Goal: Navigation & Orientation: Find specific page/section

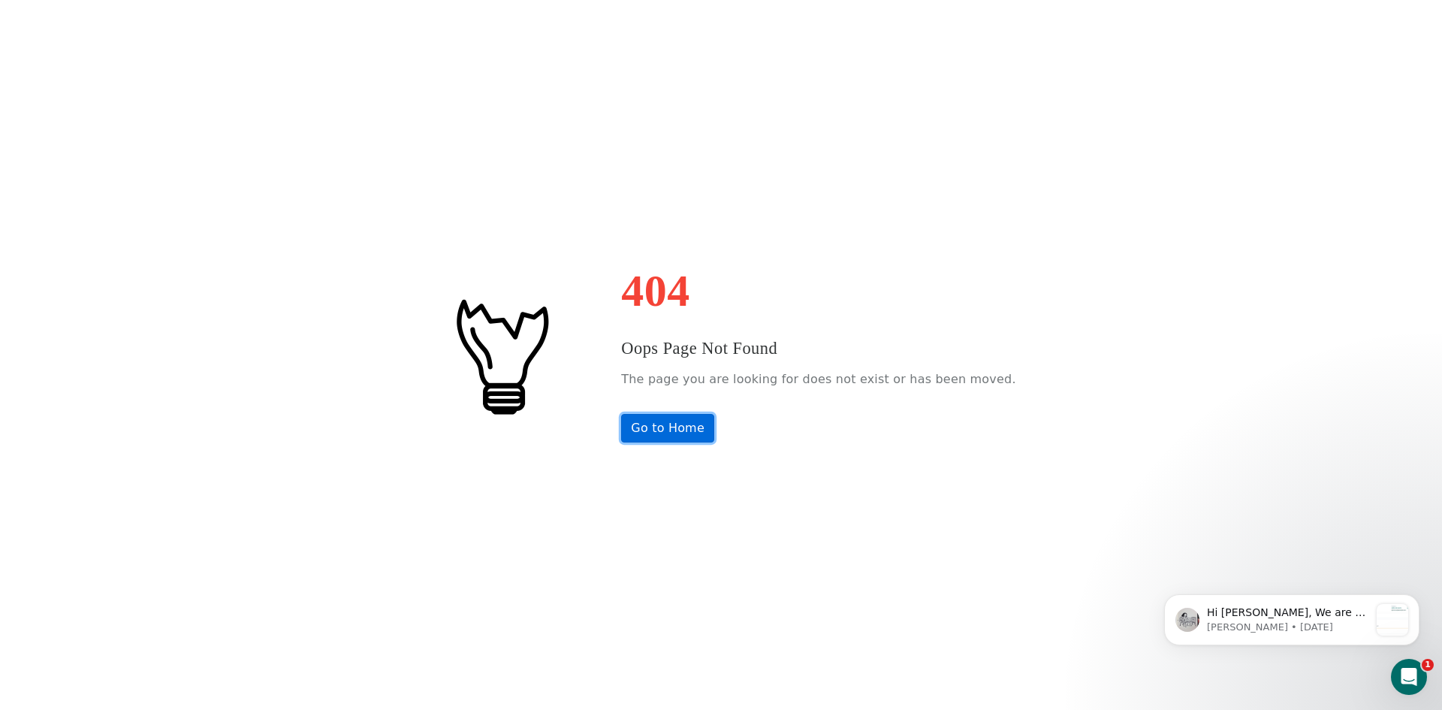
click at [687, 430] on link "Go to Home" at bounding box center [667, 428] width 93 height 29
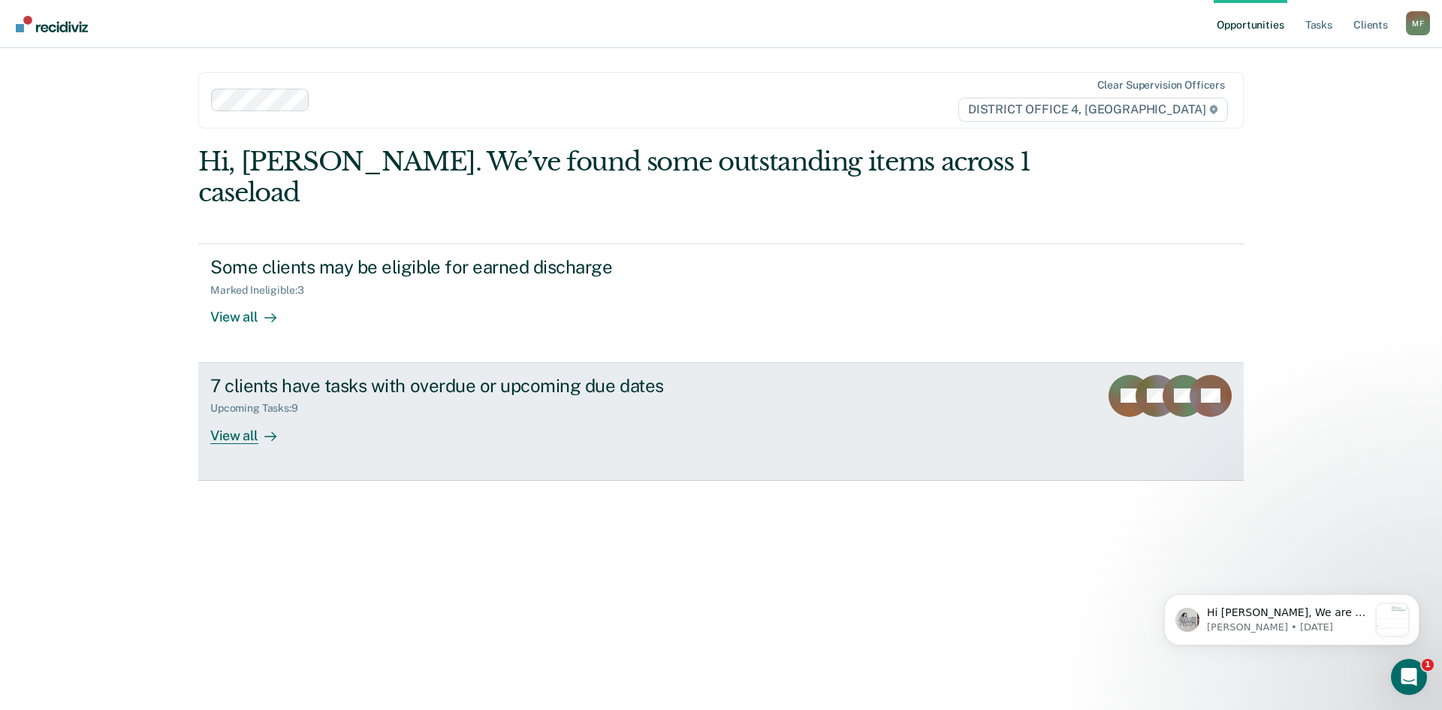
click at [450, 375] on div "7 clients have tasks with overdue or upcoming due dates" at bounding box center [473, 386] width 527 height 22
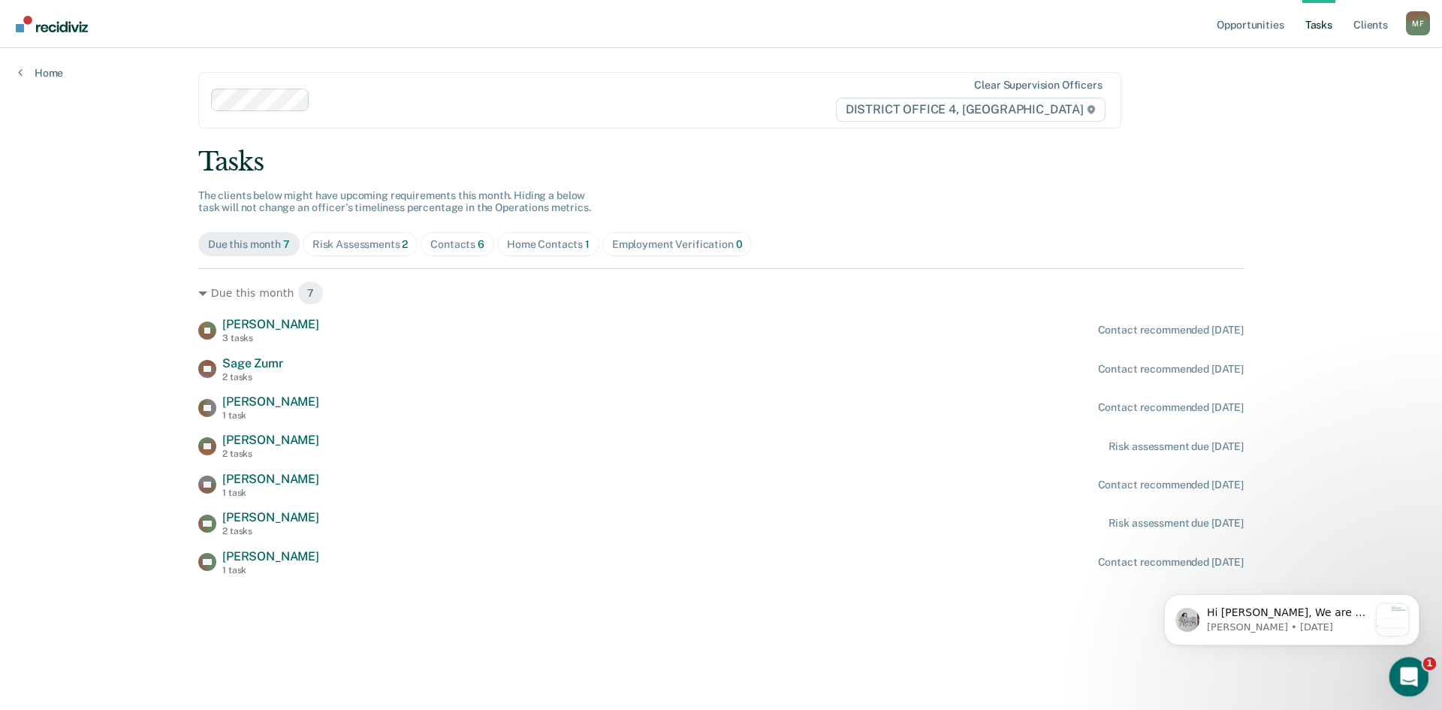
click at [1404, 673] on icon "Open Intercom Messenger" at bounding box center [1407, 674] width 25 height 25
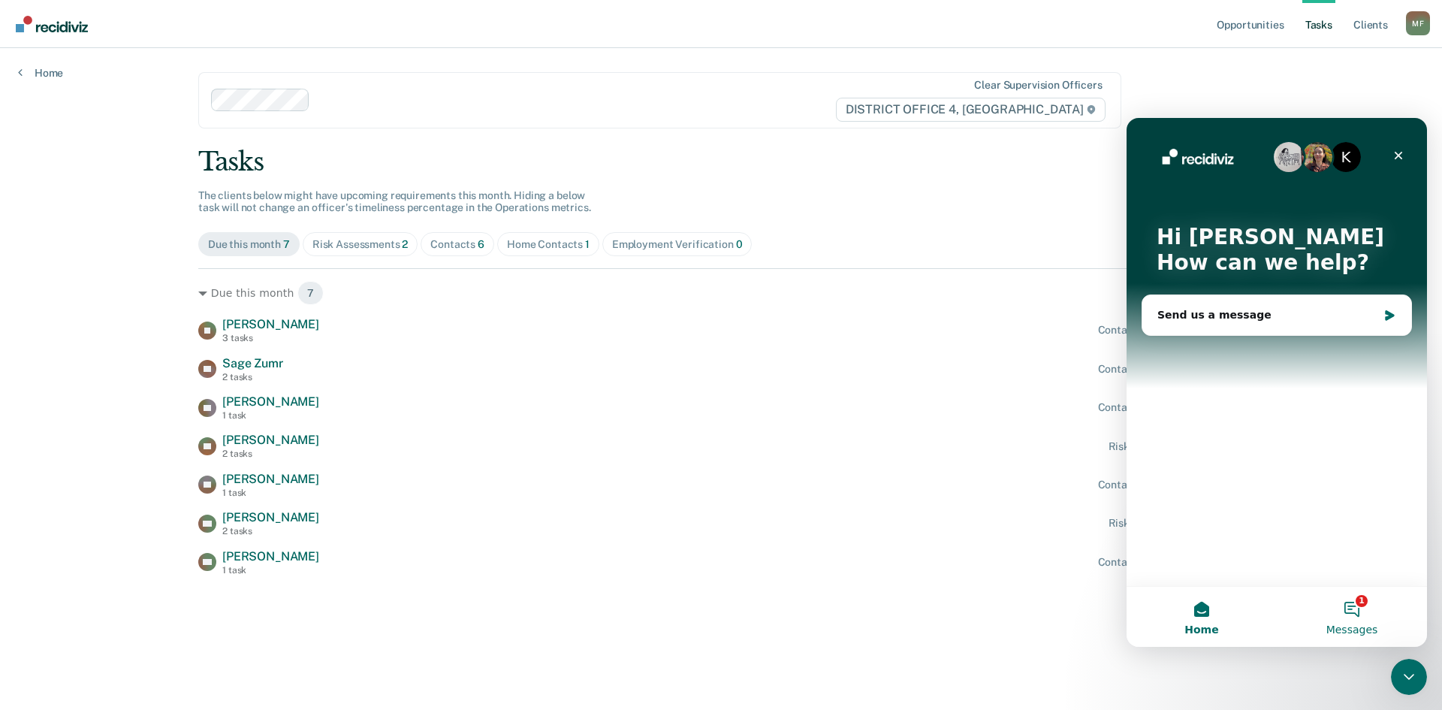
click at [1355, 609] on button "1 Messages" at bounding box center [1352, 617] width 150 height 60
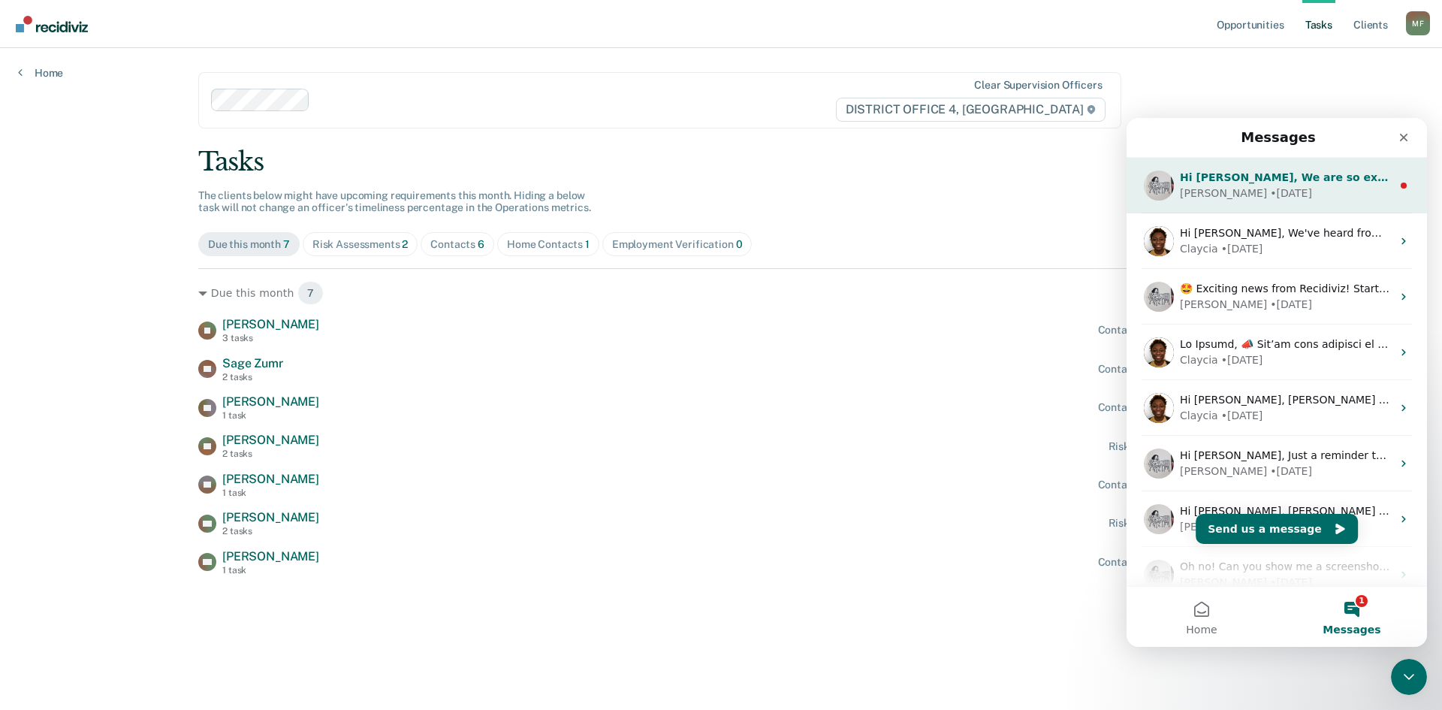
click at [1261, 188] on div "Kim • 2d ago" at bounding box center [1286, 193] width 212 height 16
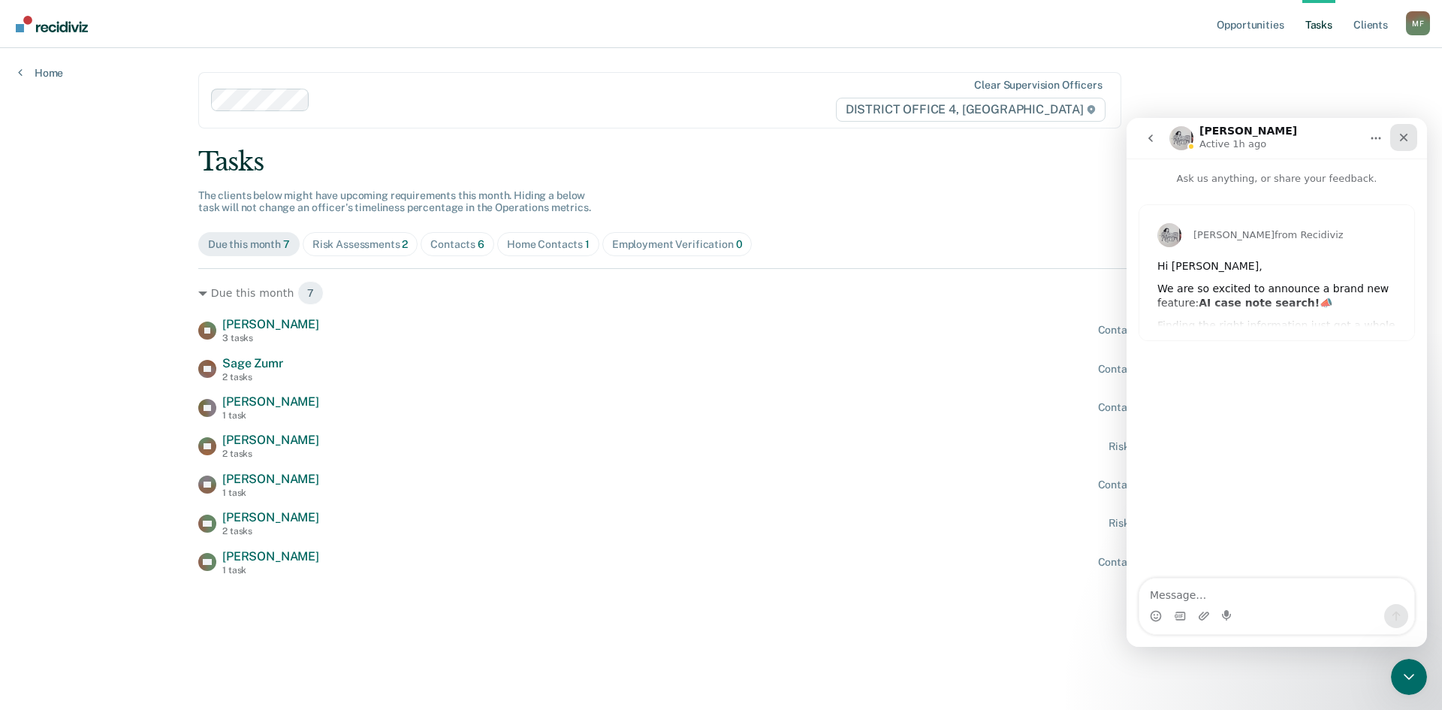
click at [1404, 138] on icon "Close" at bounding box center [1404, 138] width 8 height 8
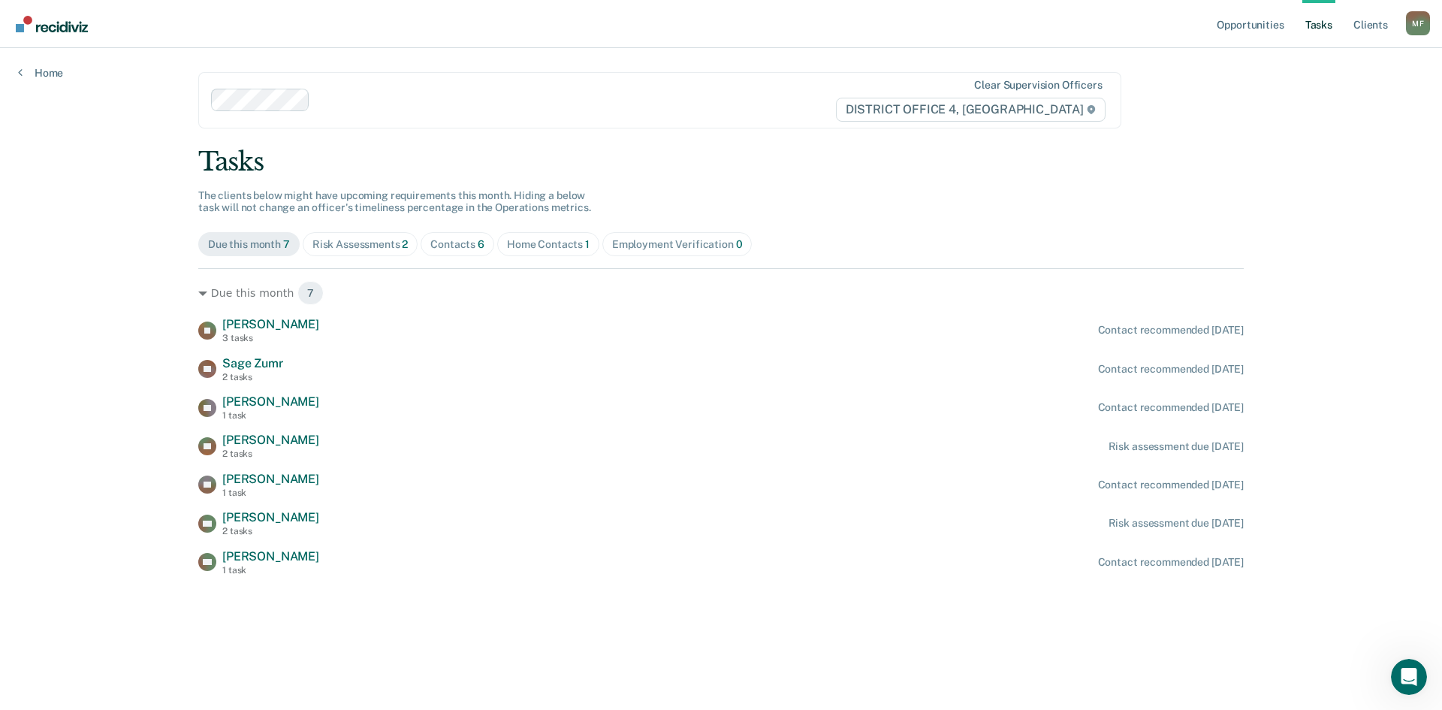
click at [375, 249] on div "Risk Assessments 2" at bounding box center [360, 244] width 96 height 13
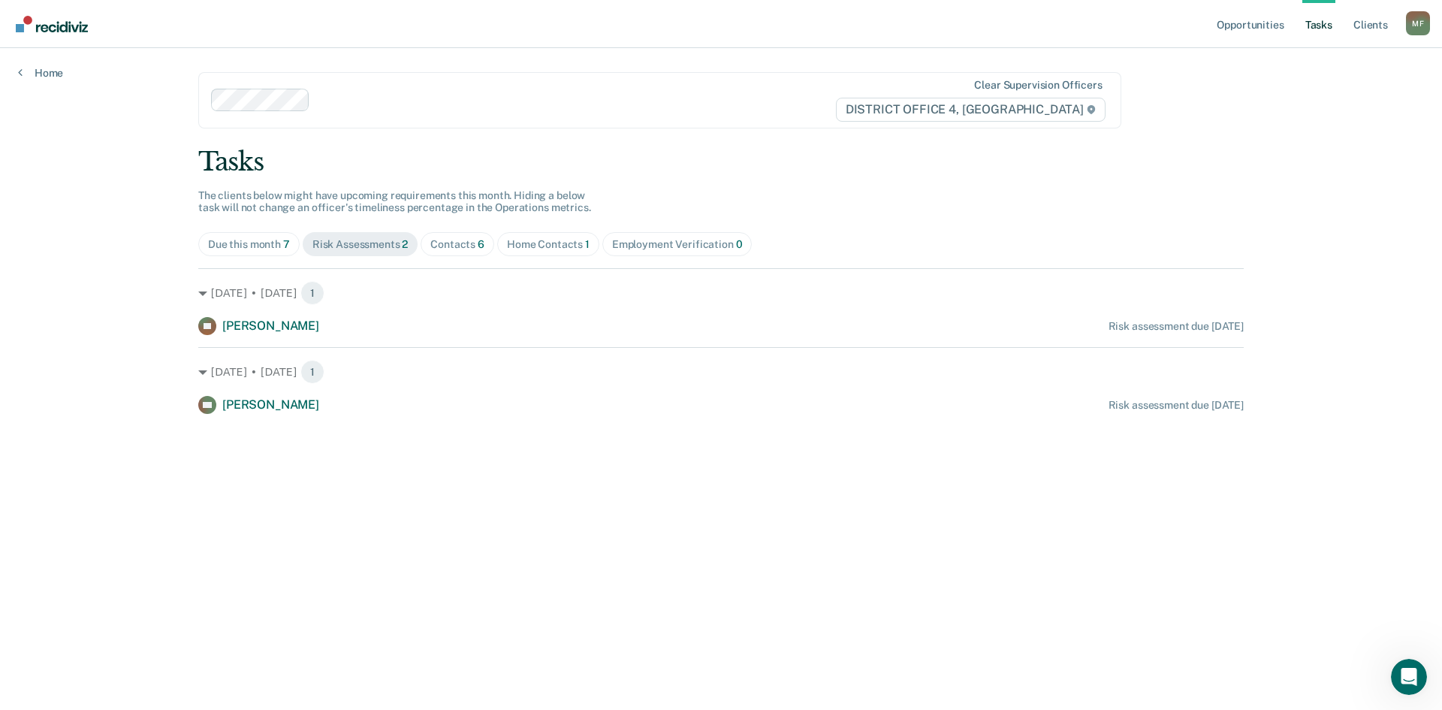
click at [456, 243] on div "Contacts 6" at bounding box center [457, 244] width 54 height 13
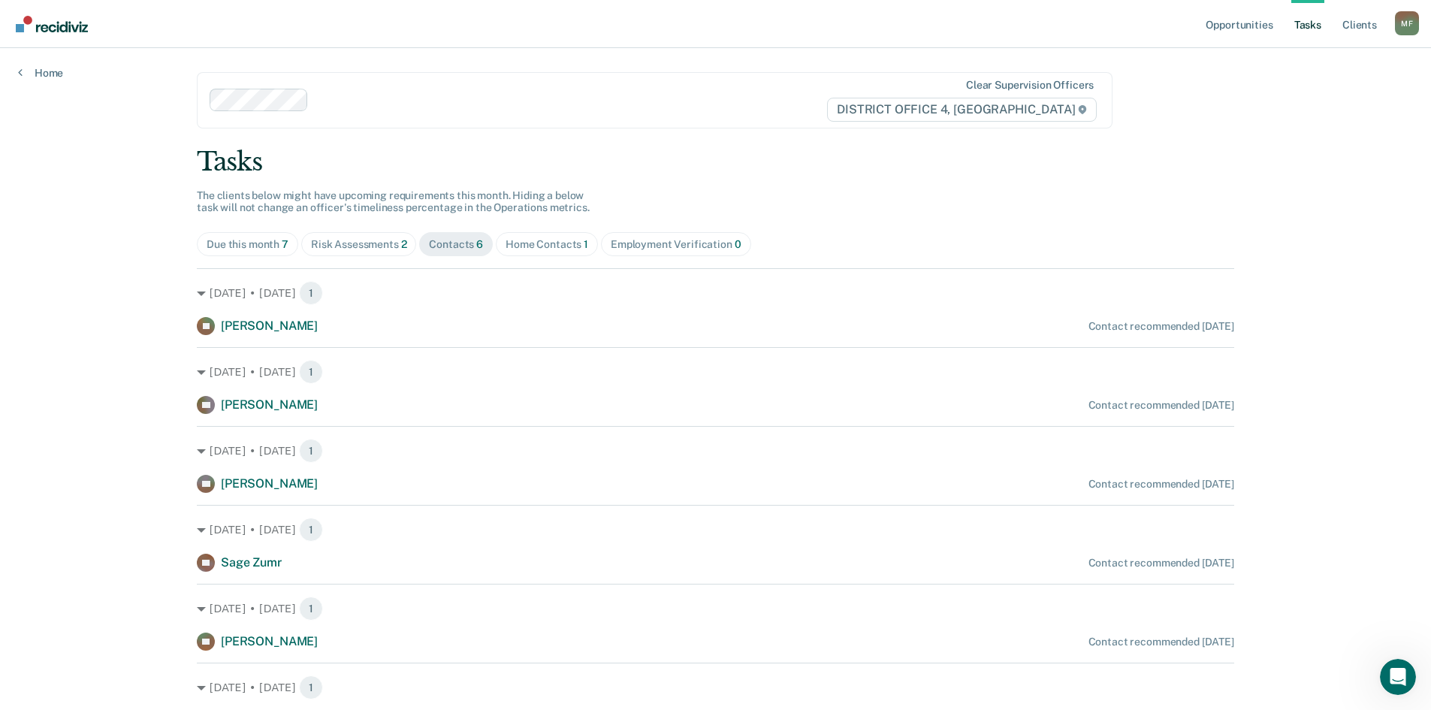
click at [550, 246] on div "Home Contacts 1" at bounding box center [546, 244] width 83 height 13
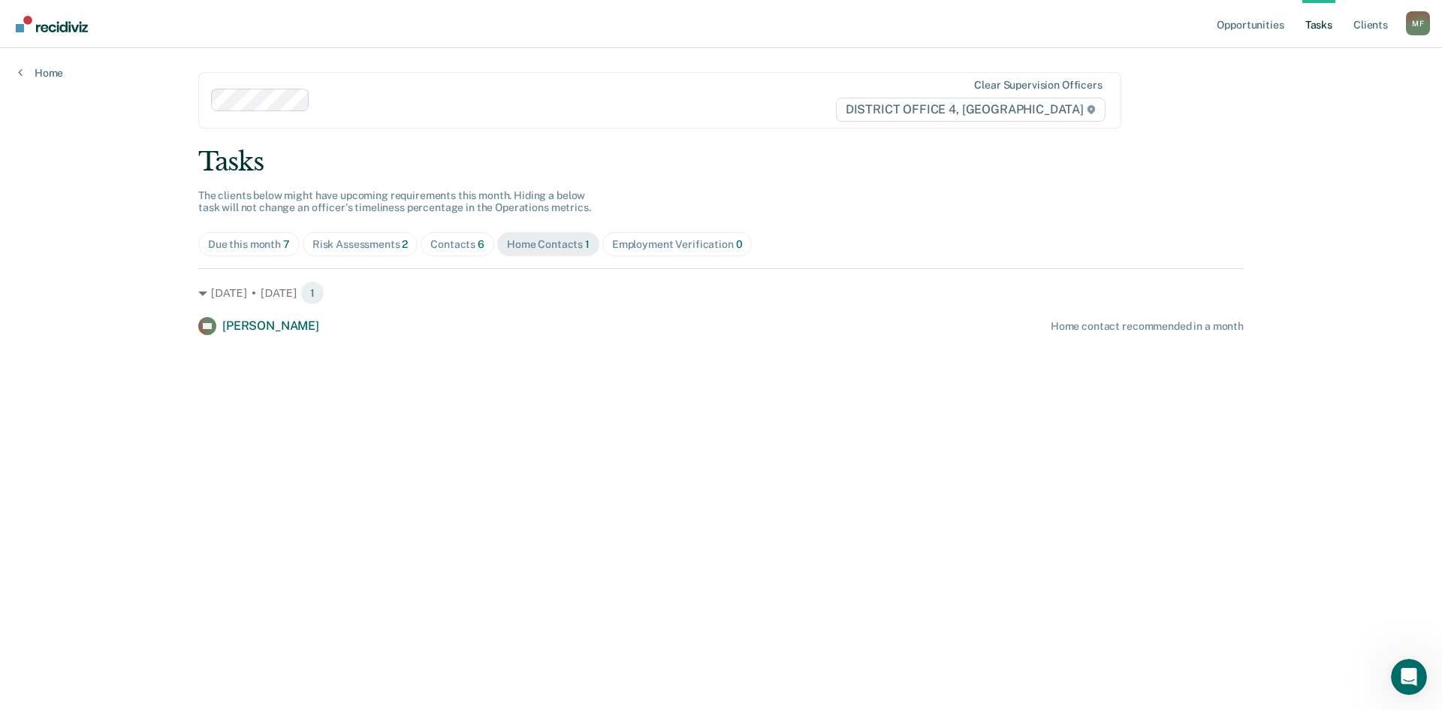
click at [251, 246] on div "Due this month 7" at bounding box center [249, 244] width 82 height 13
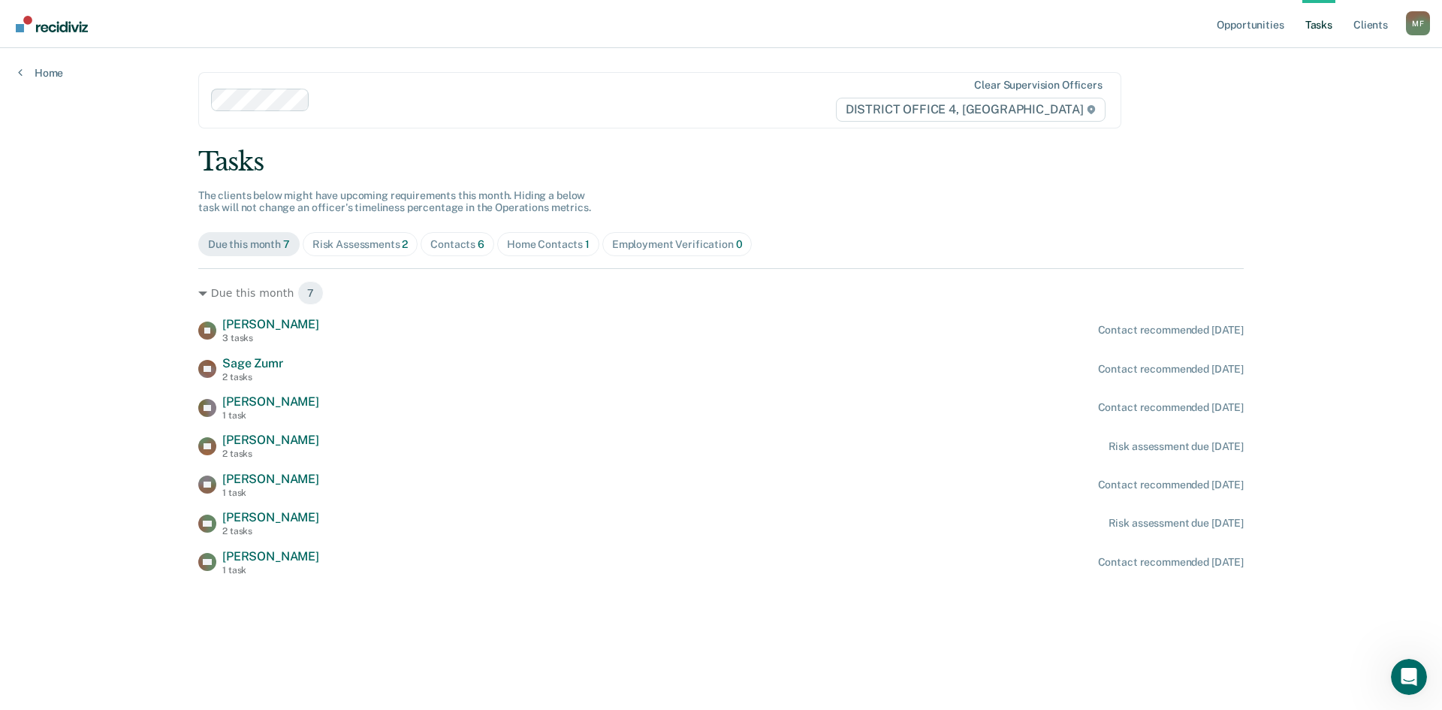
click at [81, 403] on div "Opportunities Tasks Client s Moran, Felipe M F Profile How it works Log Out Hom…" at bounding box center [721, 355] width 1442 height 710
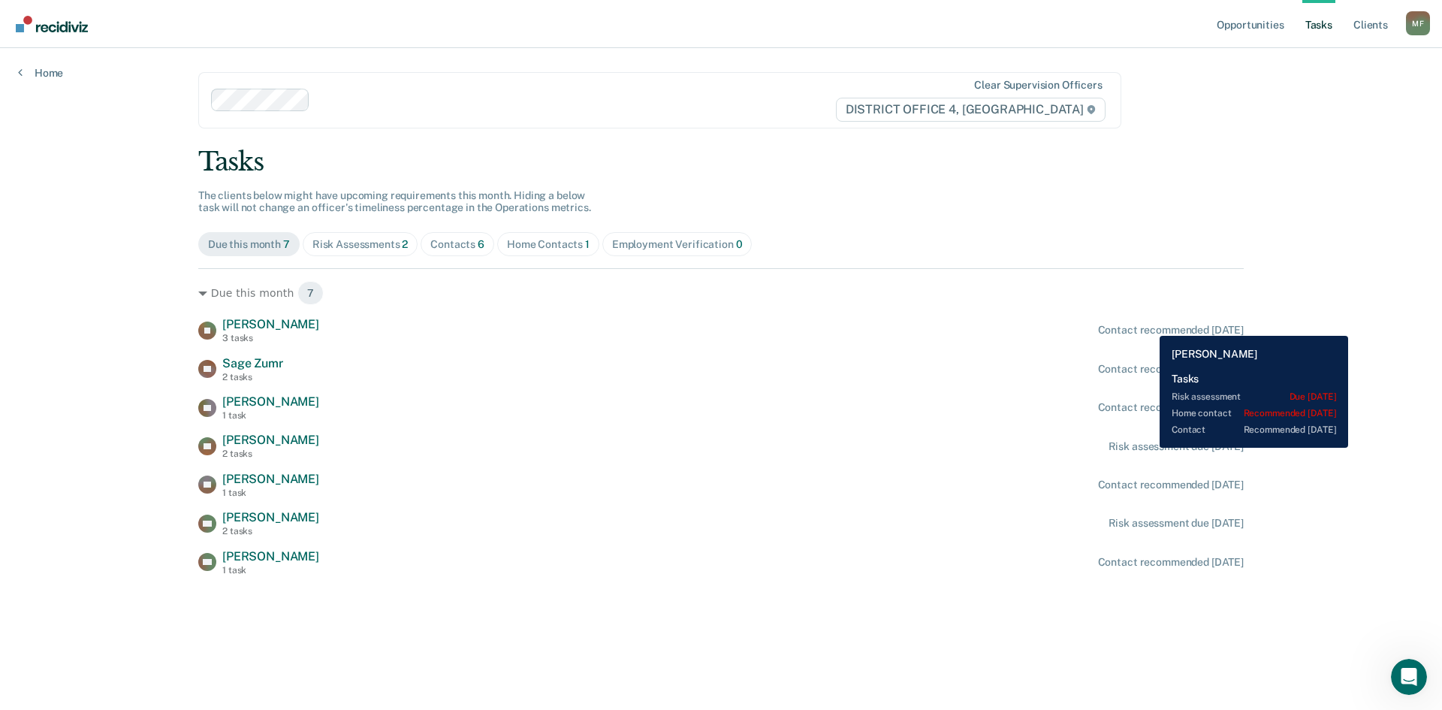
click at [1148, 324] on div "Contact recommended in 3 days" at bounding box center [1171, 330] width 146 height 13
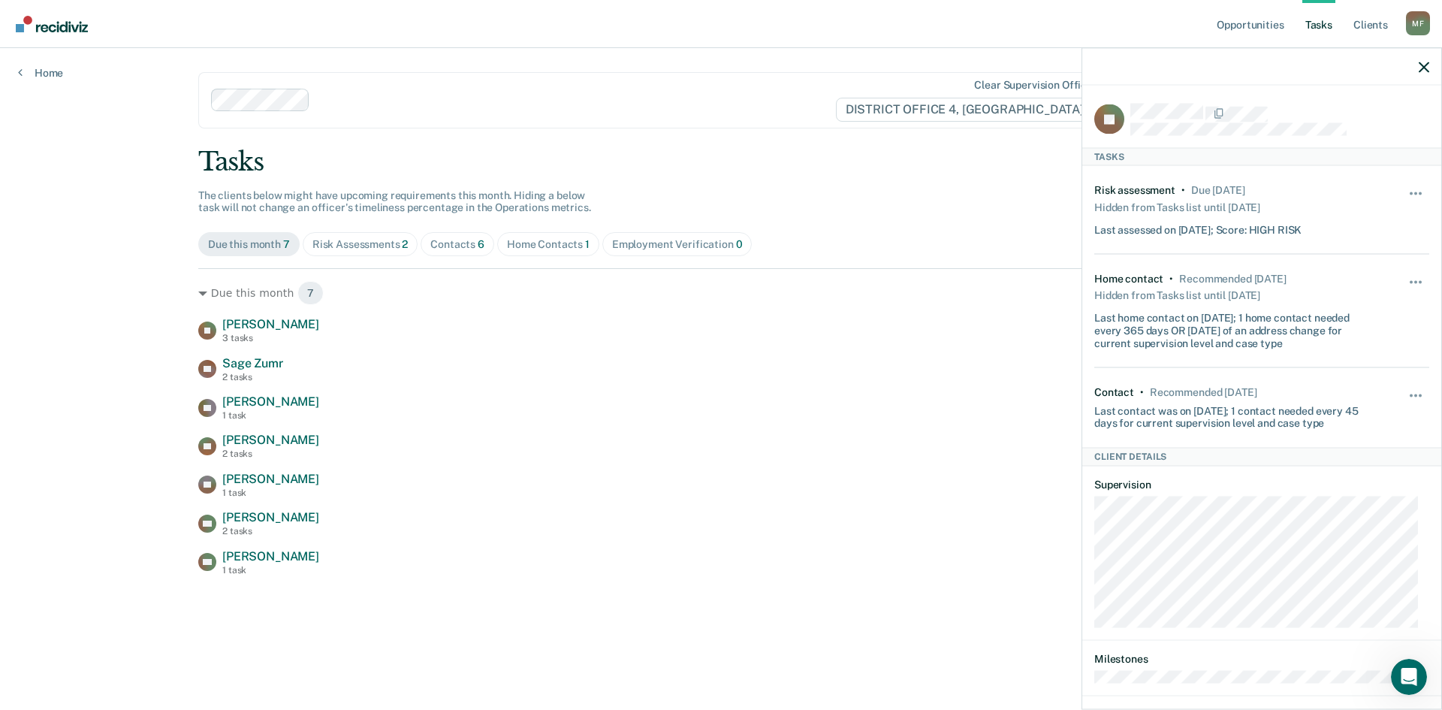
click at [951, 185] on div "Tasks The clients below might have upcoming requirements this month. Hiding a b…" at bounding box center [720, 360] width 1045 height 429
click at [1425, 63] on icon "button" at bounding box center [1424, 67] width 11 height 11
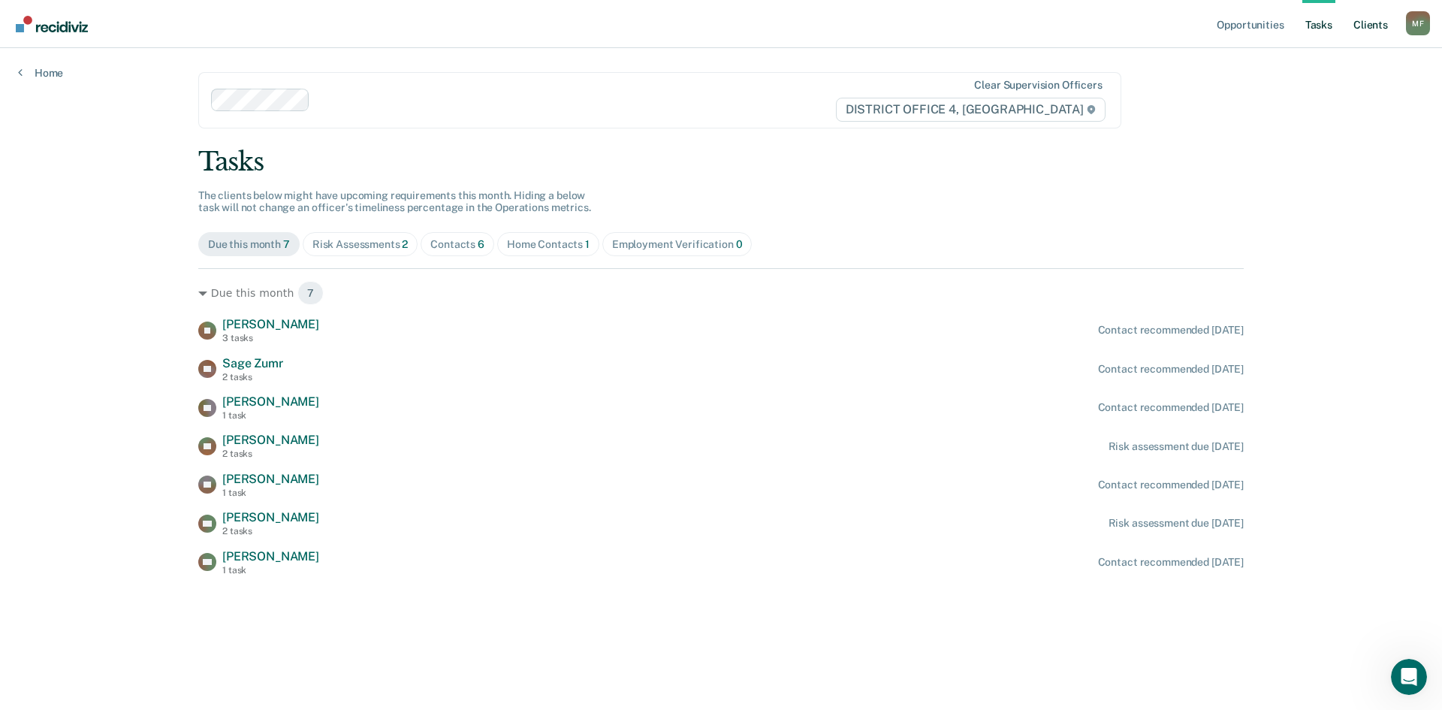
click at [1370, 26] on link "Client s" at bounding box center [1370, 24] width 41 height 48
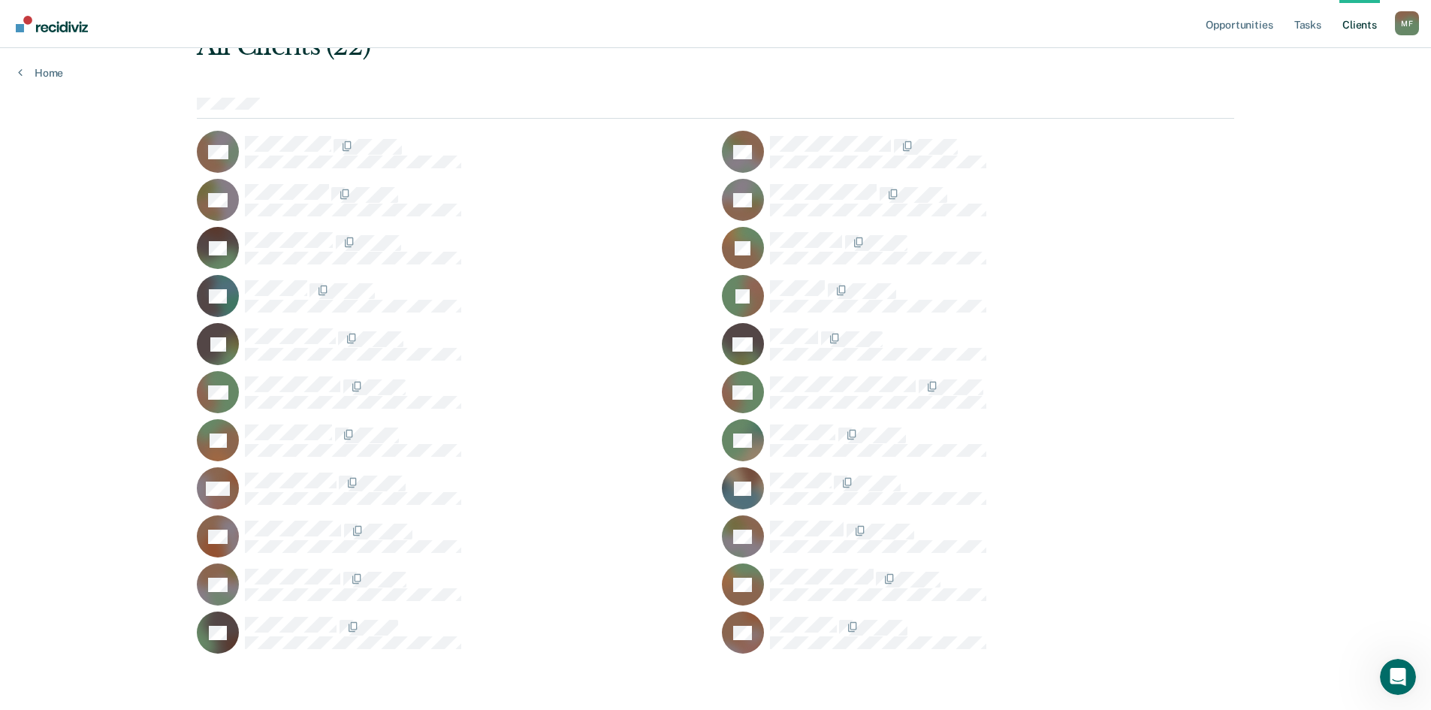
scroll to position [117, 0]
